Goal: Navigation & Orientation: Find specific page/section

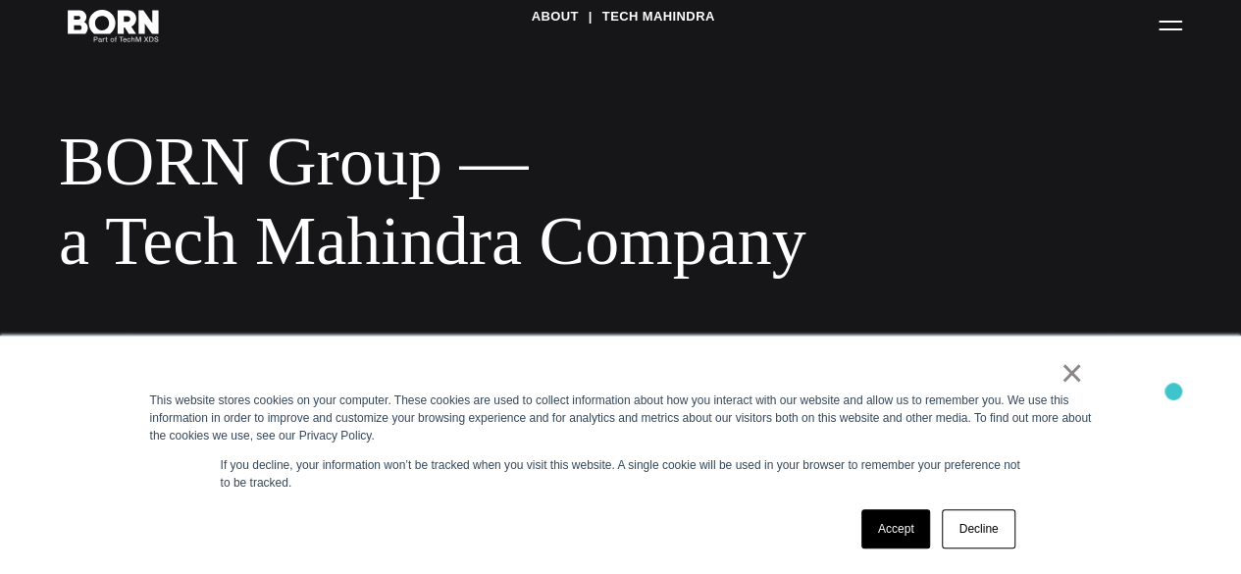
scroll to position [59, 0]
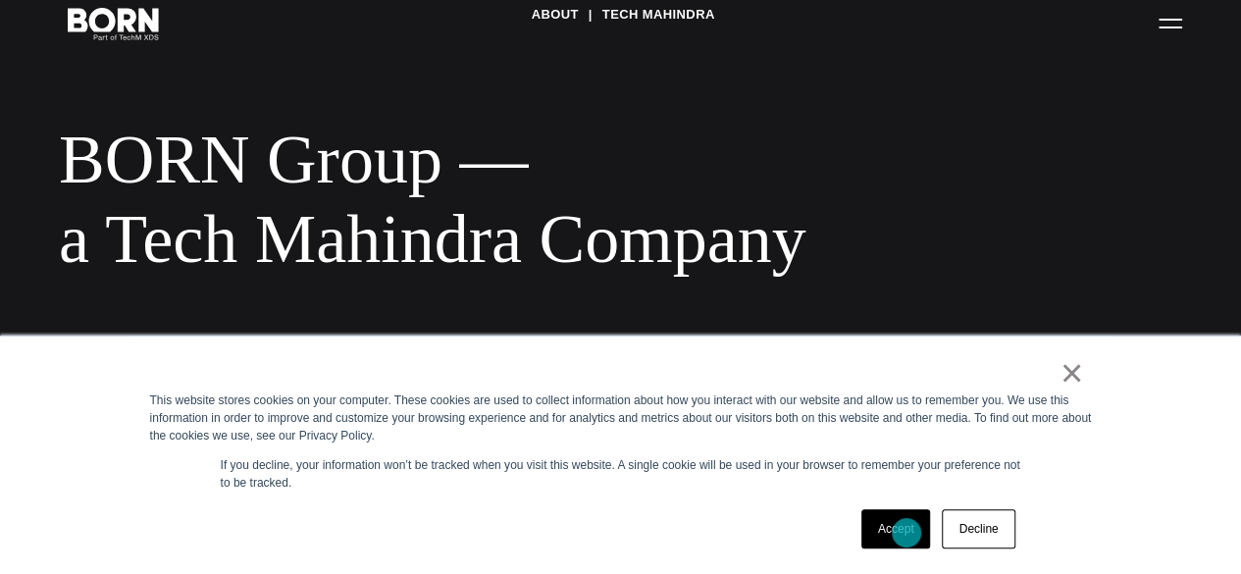
click at [907, 533] on link "Accept" at bounding box center [897, 528] width 70 height 39
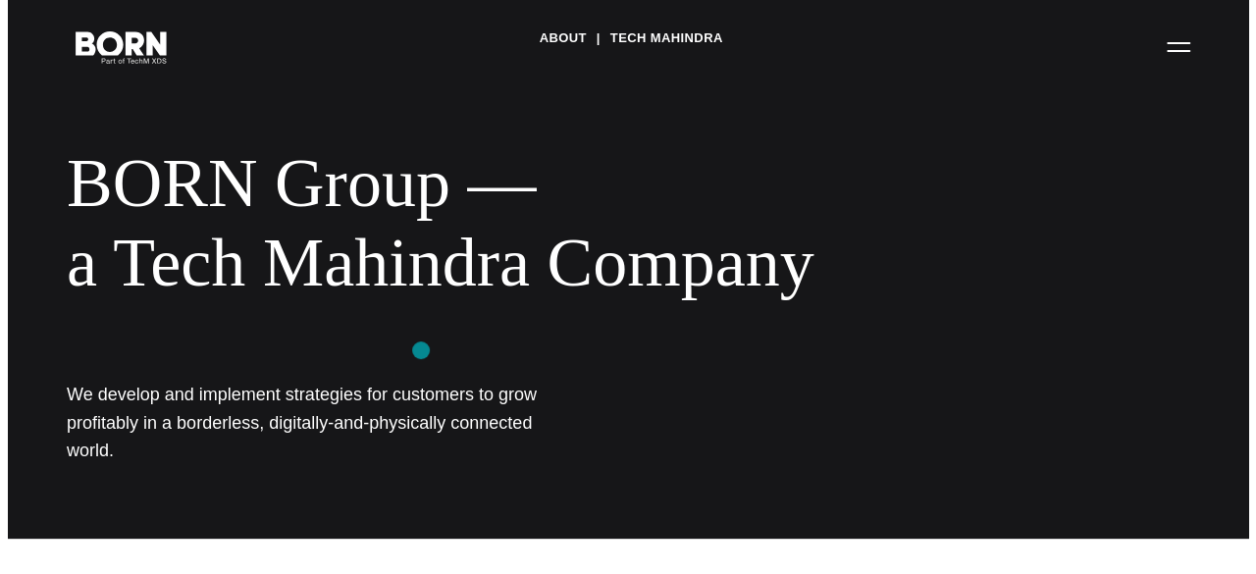
scroll to position [0, 0]
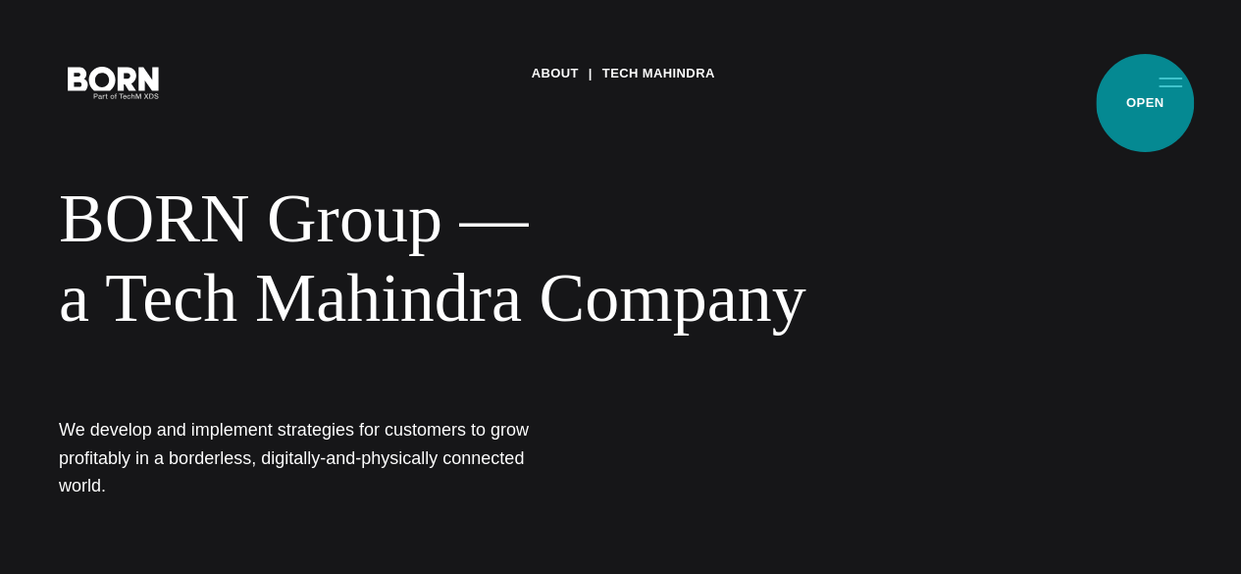
click at [1147, 102] on button "Primary Menu" at bounding box center [1170, 81] width 47 height 41
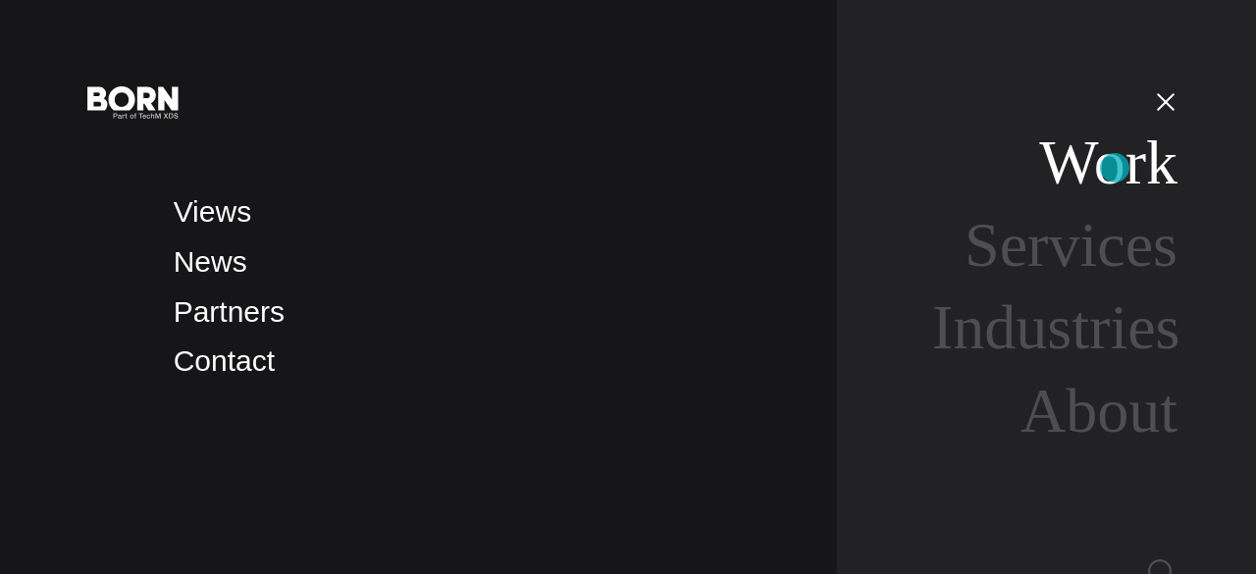
click at [1115, 168] on link "Work" at bounding box center [1108, 163] width 138 height 70
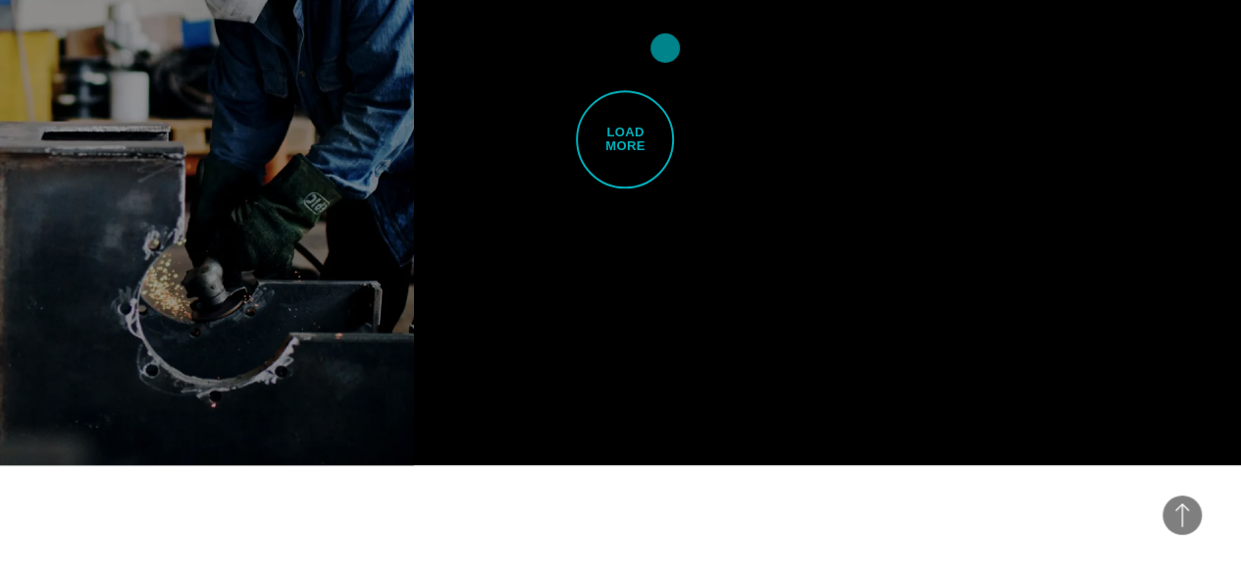
scroll to position [4694, 0]
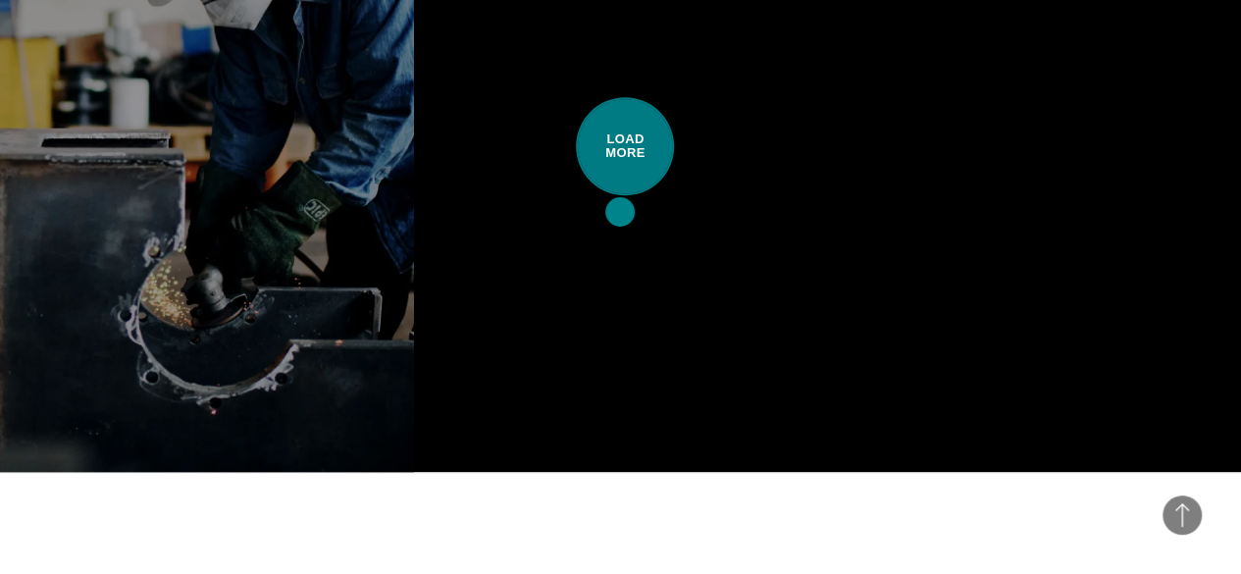
click at [620, 195] on span "Load More" at bounding box center [625, 146] width 98 height 98
